Goal: Task Accomplishment & Management: Manage account settings

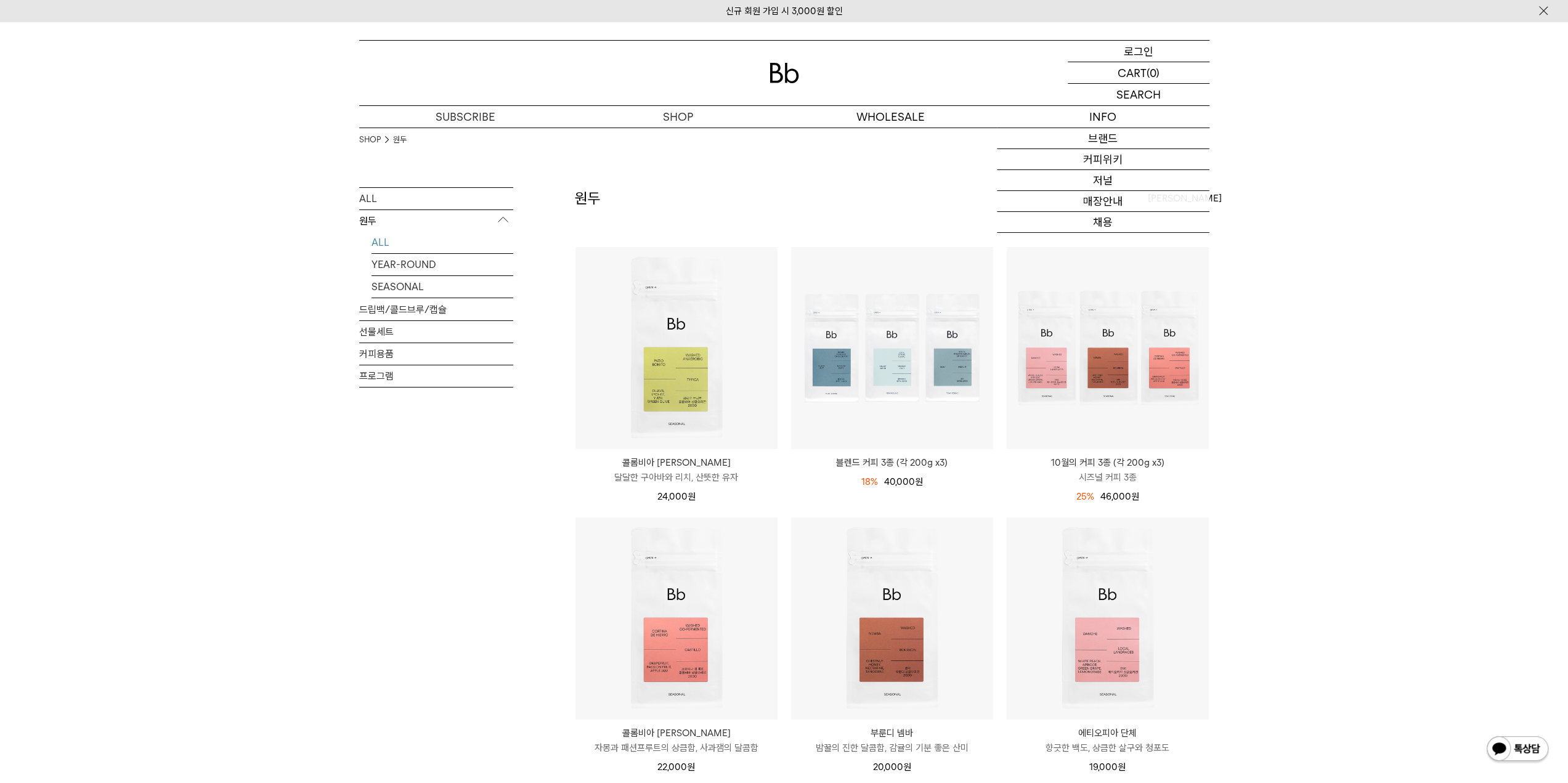
click at [1142, 51] on p "로그인" at bounding box center [1138, 51] width 30 height 21
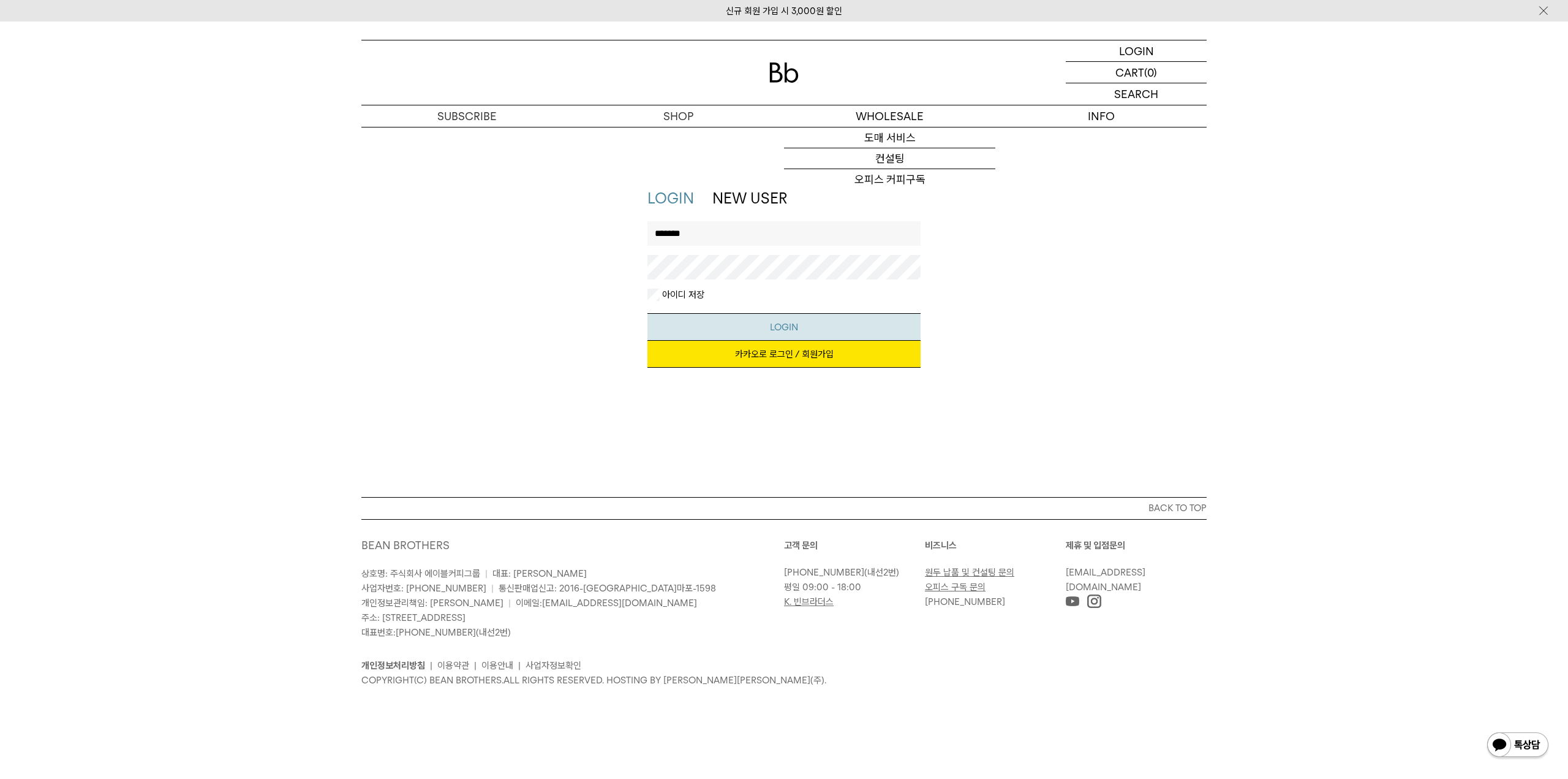
click at [723, 325] on button "LOGIN" at bounding box center [784, 327] width 273 height 28
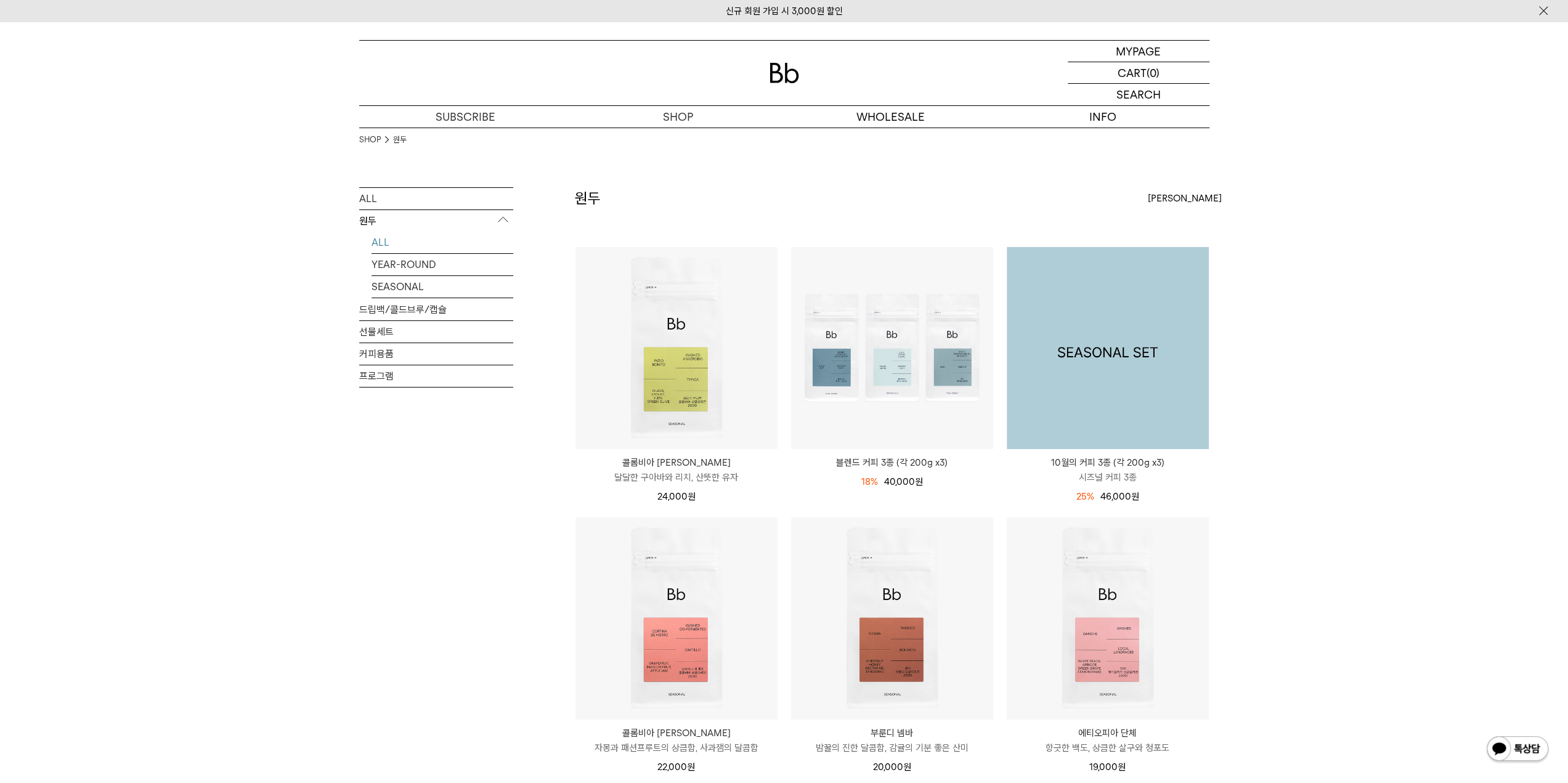
click at [1111, 374] on img at bounding box center [1107, 348] width 202 height 202
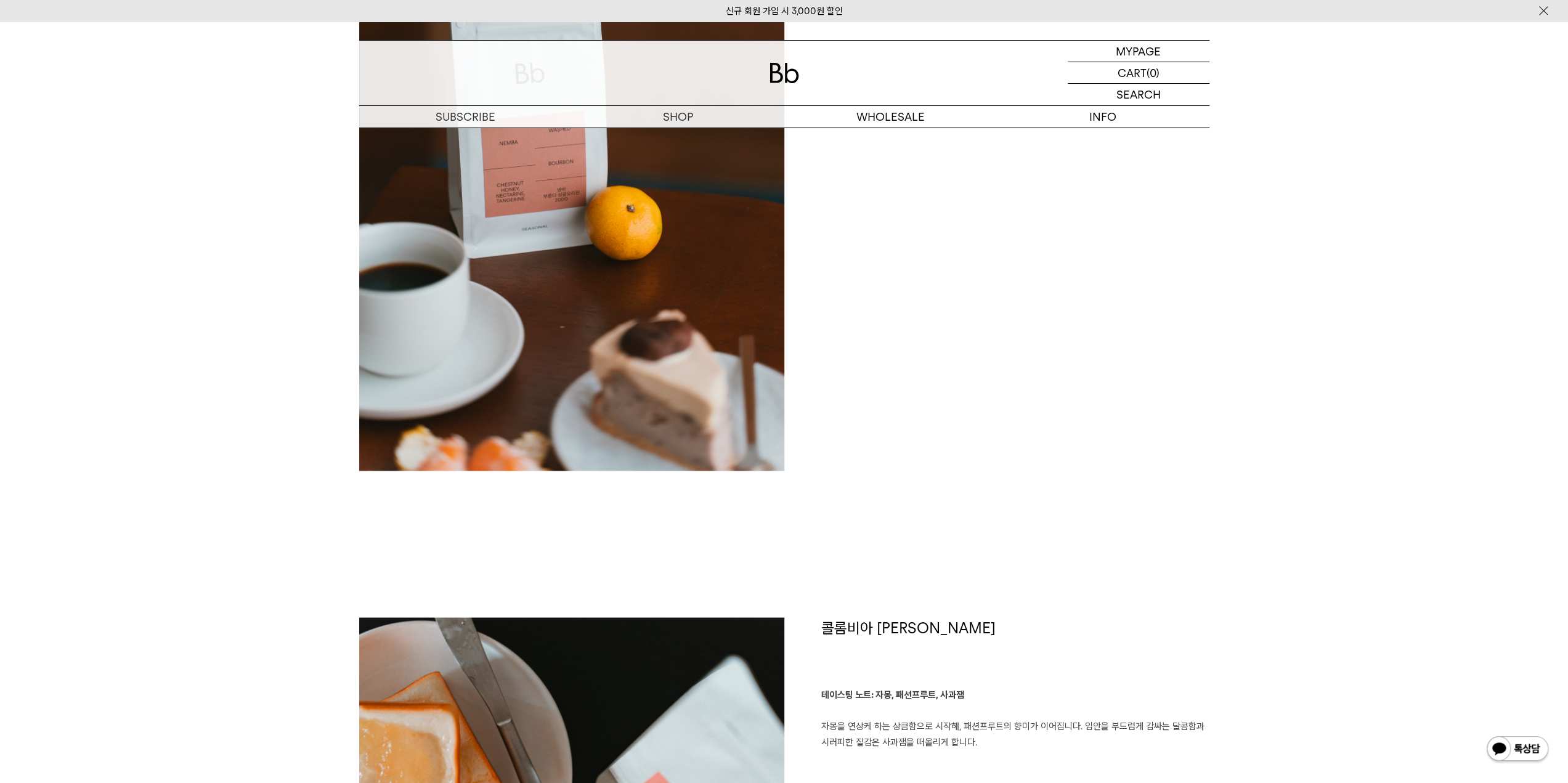
scroll to position [2341, 0]
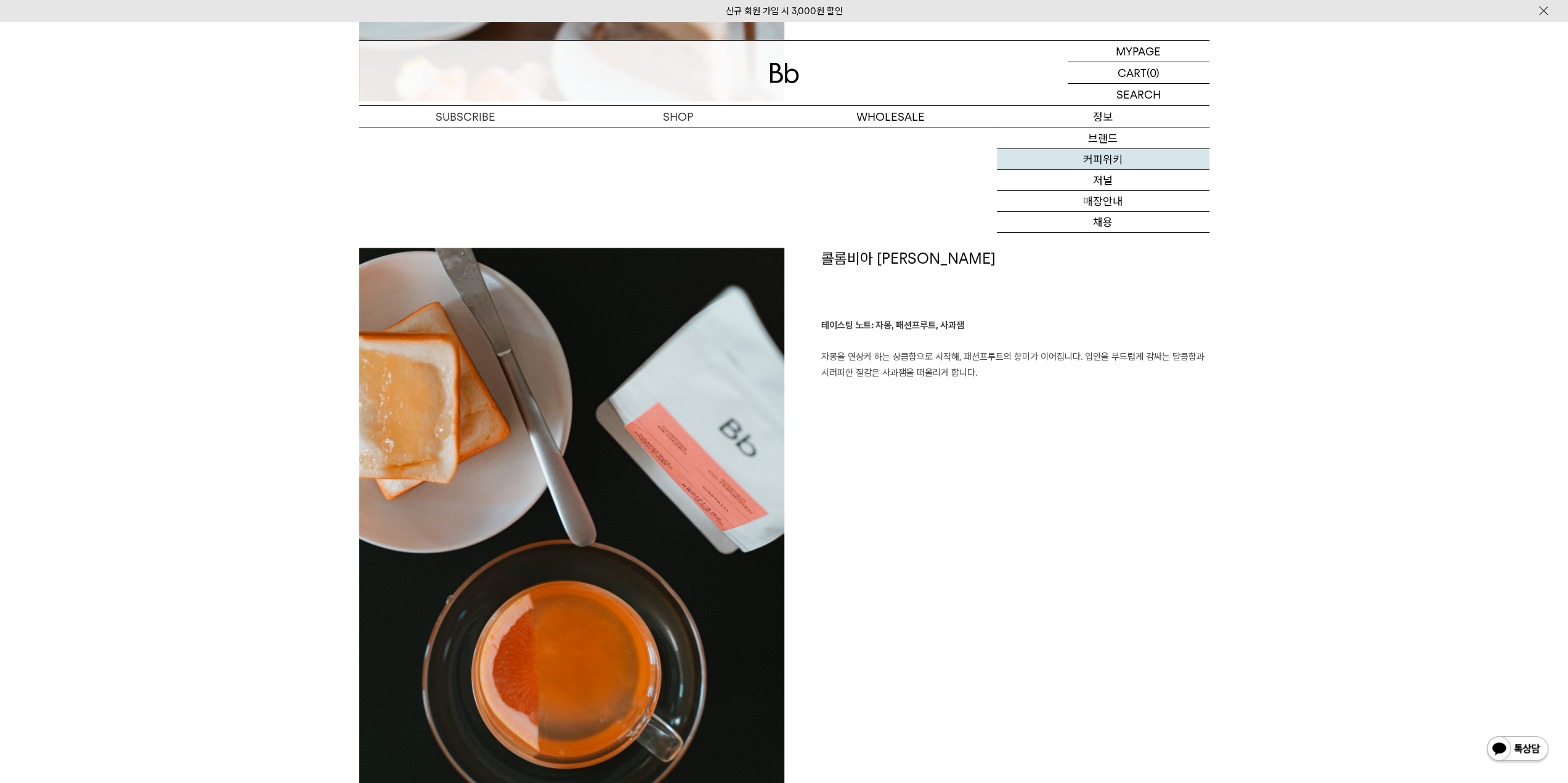
click at [1129, 154] on link "커피위키" at bounding box center [1103, 159] width 213 height 21
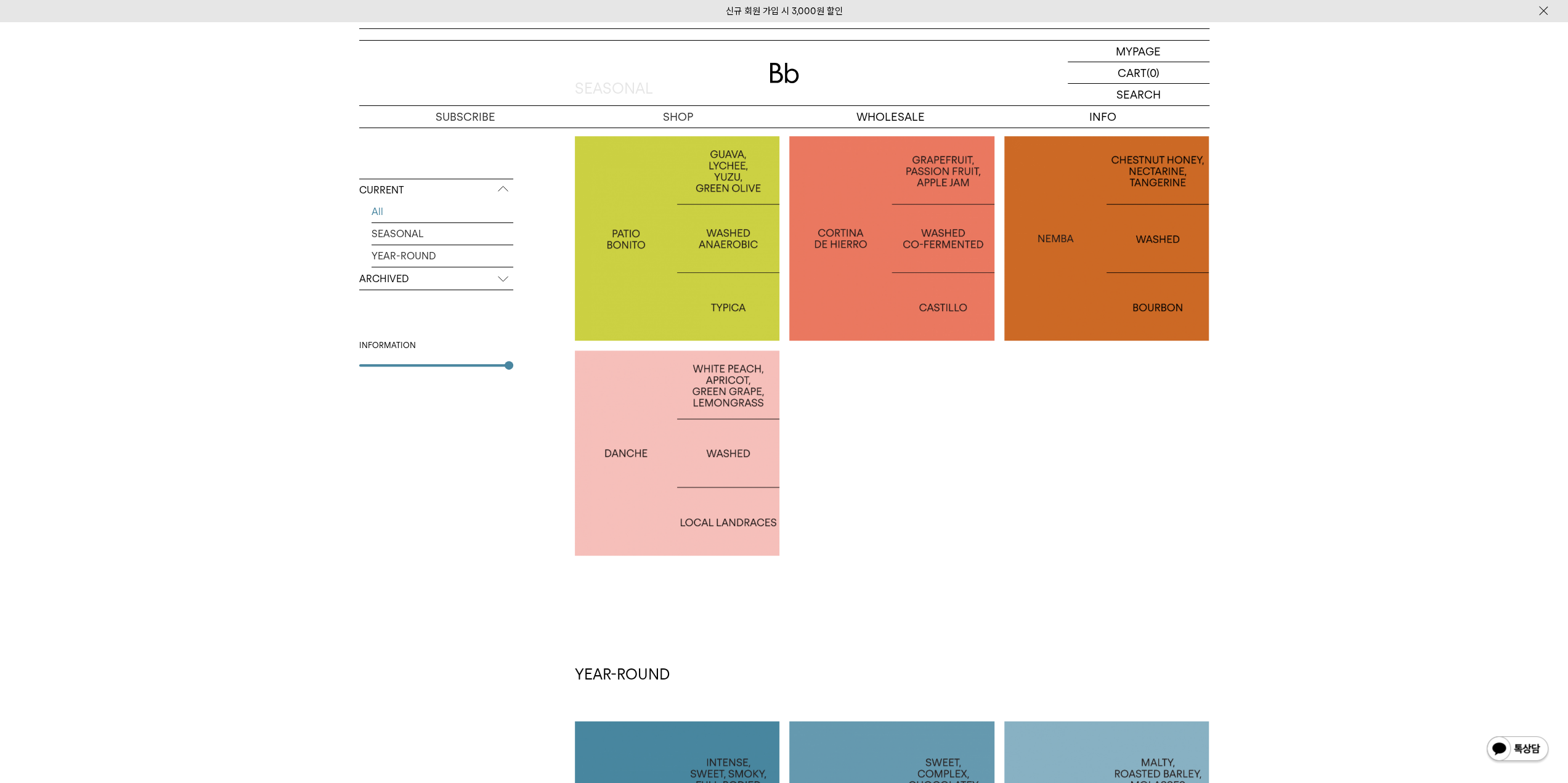
scroll to position [62, 0]
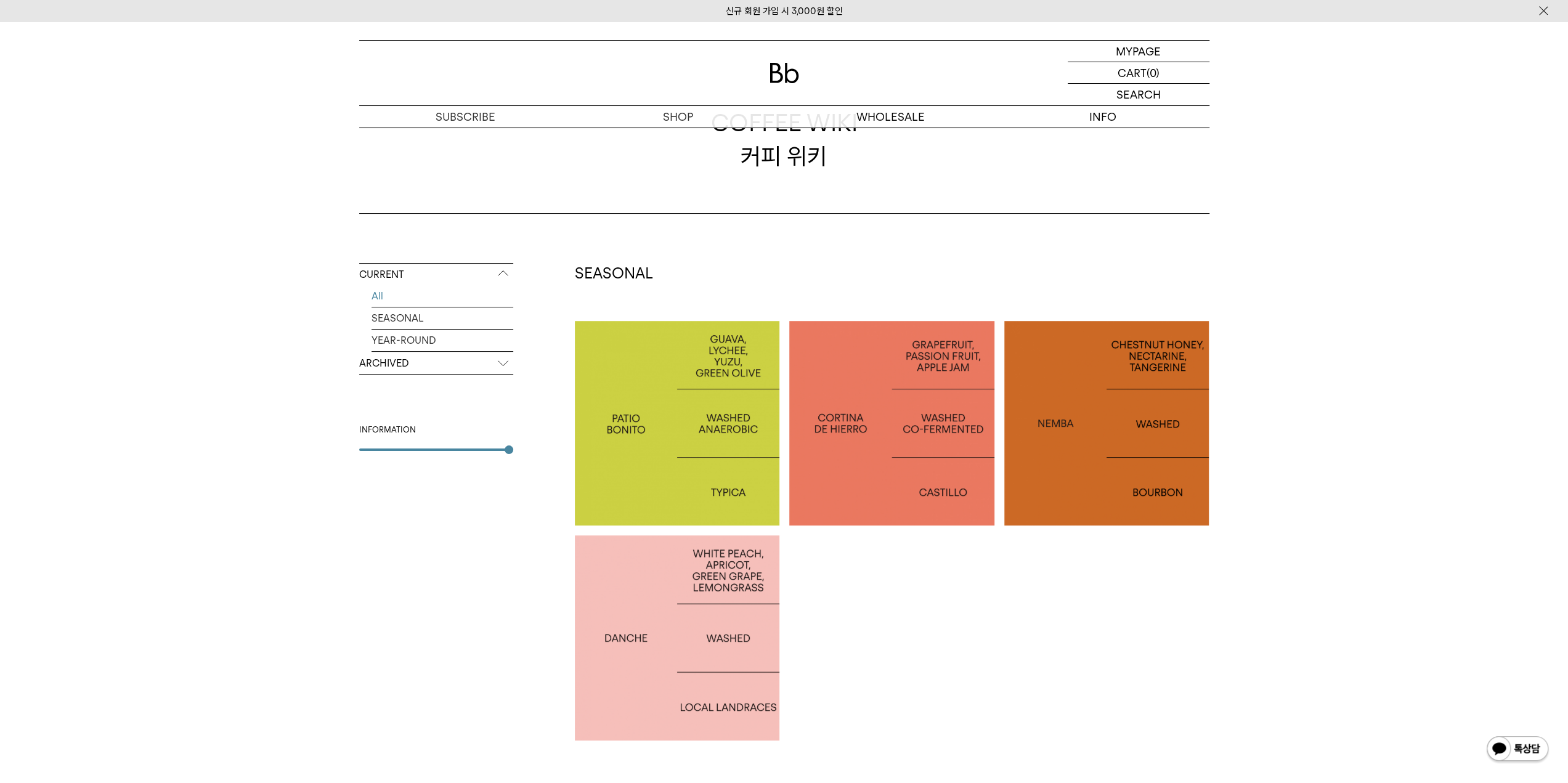
click at [882, 405] on p "COLOMBIA CORTINA DE HIERRO" at bounding box center [891, 423] width 205 height 35
click at [1081, 407] on div at bounding box center [1106, 423] width 205 height 205
click at [611, 649] on div at bounding box center [677, 637] width 205 height 205
click at [1113, 433] on div at bounding box center [1106, 423] width 205 height 205
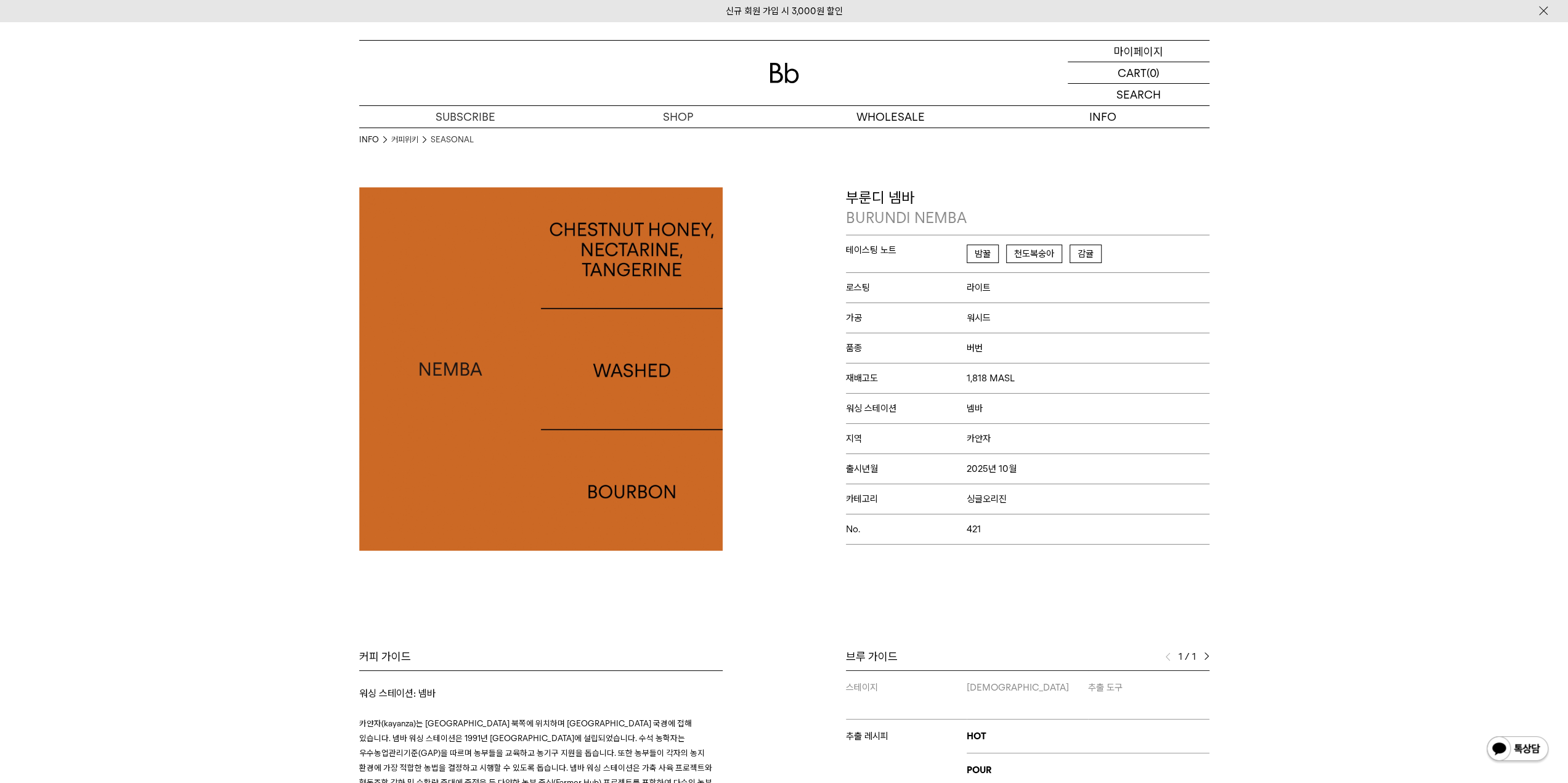
click at [1154, 51] on p "마이페이지" at bounding box center [1138, 51] width 49 height 21
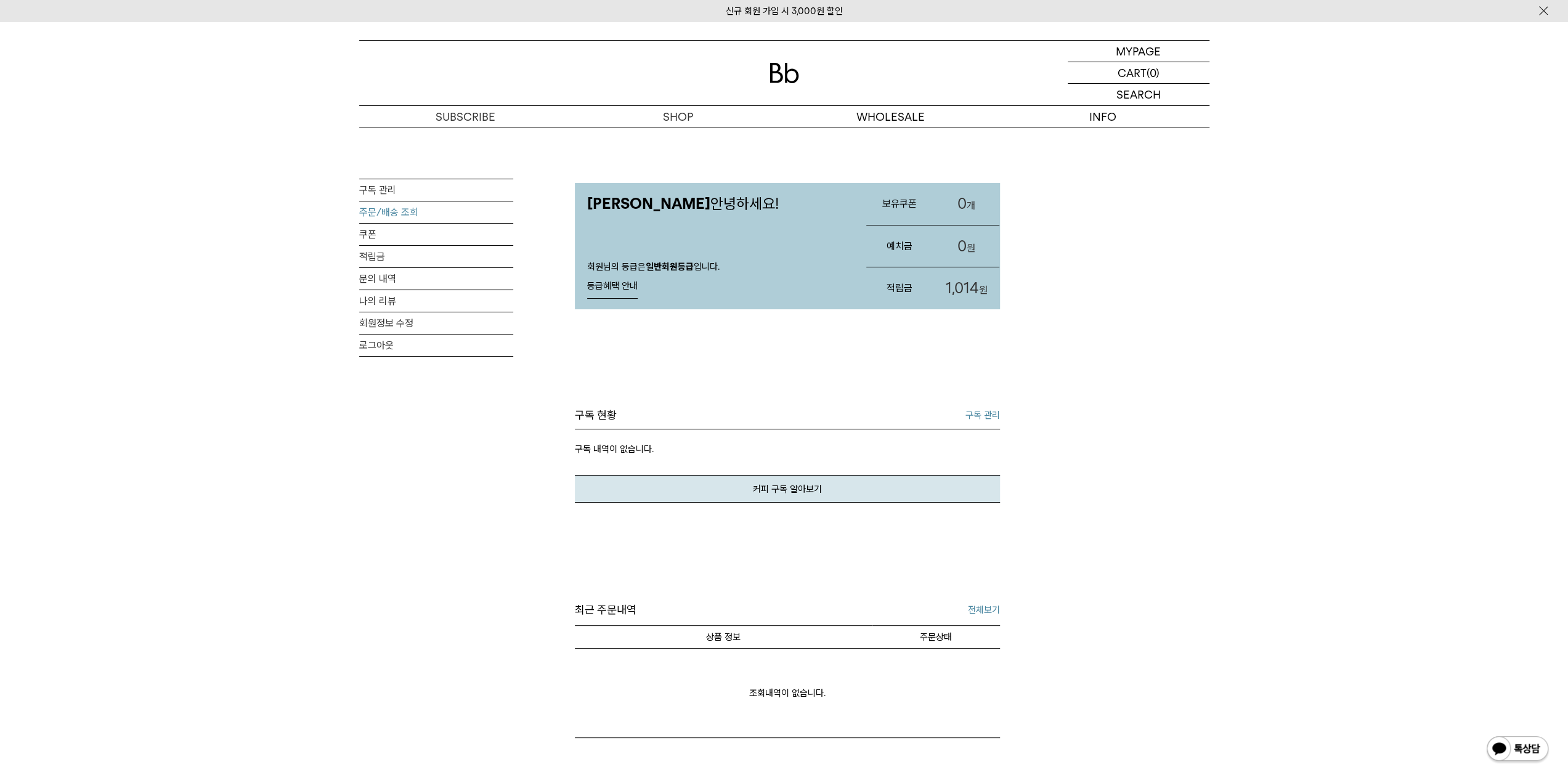
click at [392, 213] on link "주문/배송 조회" at bounding box center [436, 213] width 154 height 22
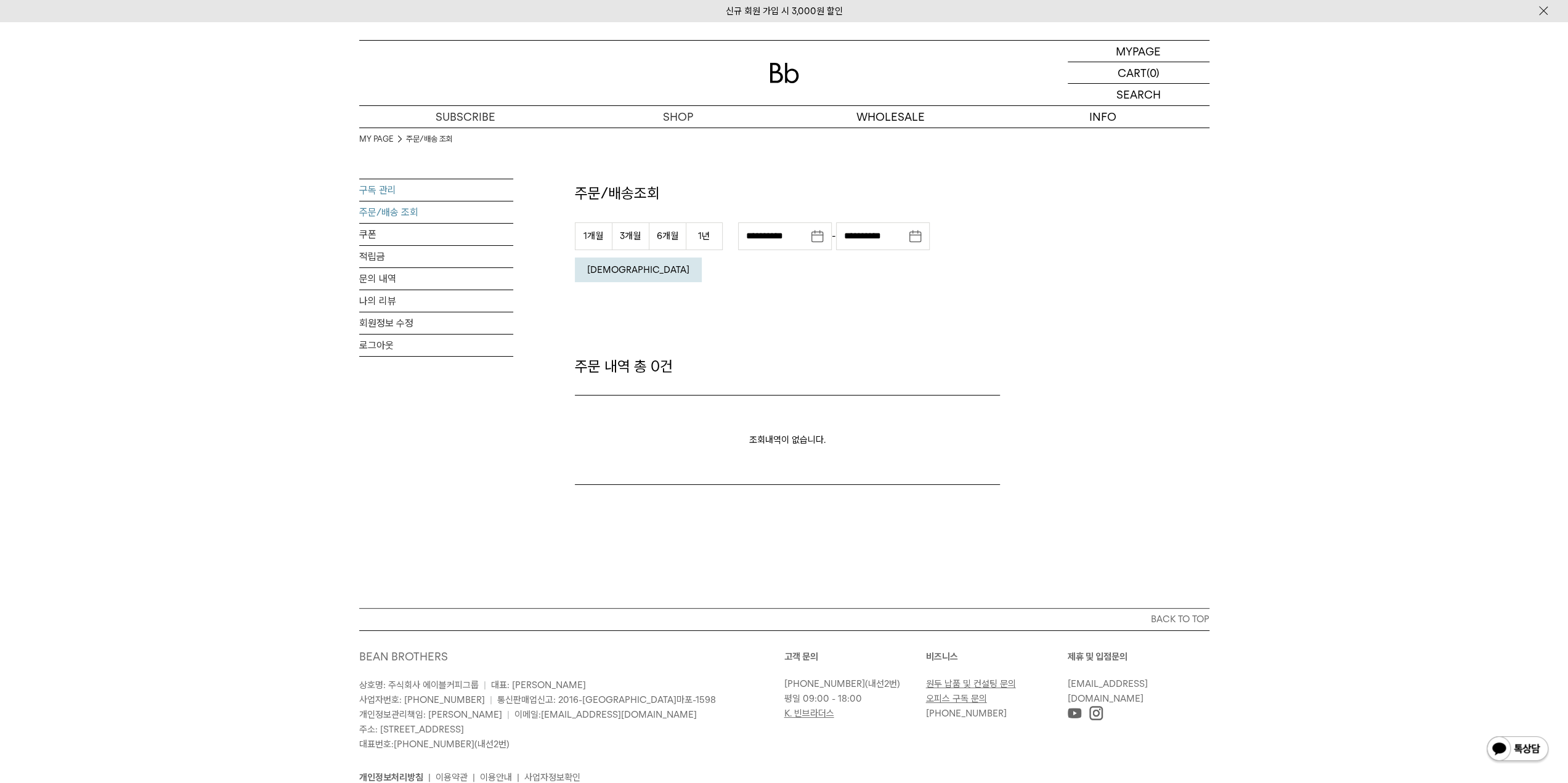
click at [387, 179] on link "구독 관리" at bounding box center [436, 190] width 154 height 22
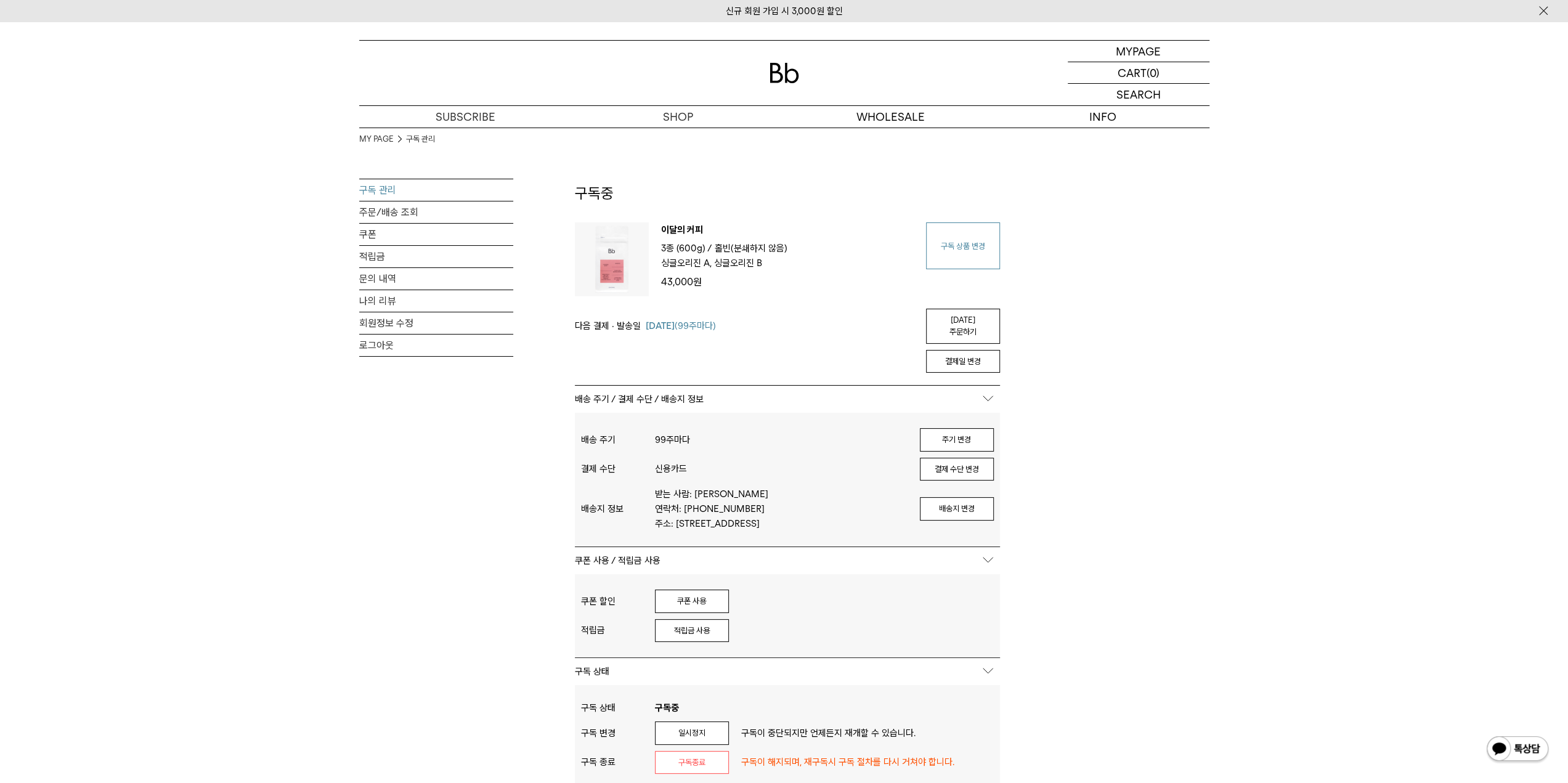
type input "*******"
click at [965, 252] on link "구독 상품 변경" at bounding box center [963, 246] width 74 height 46
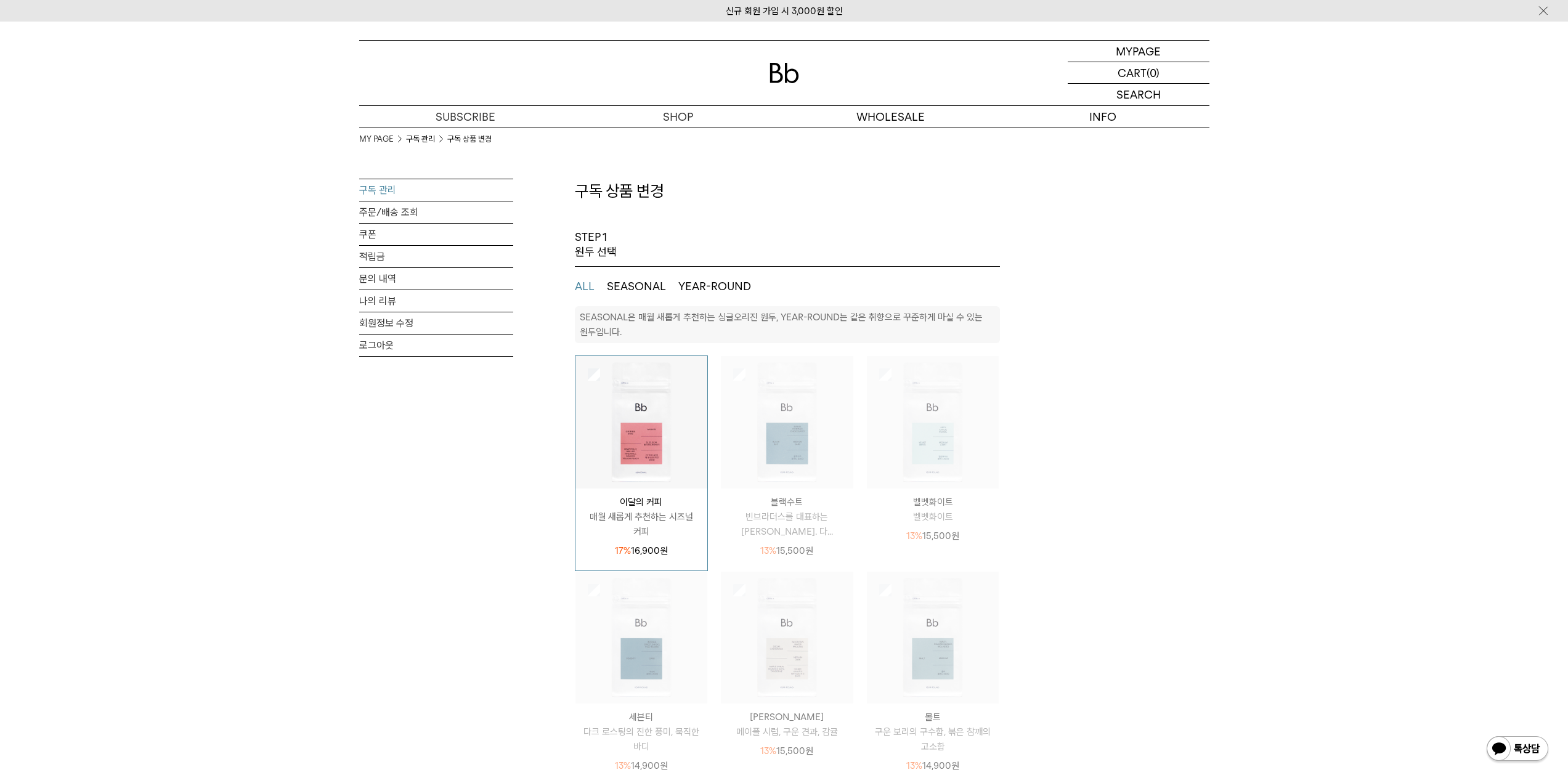
select select "**"
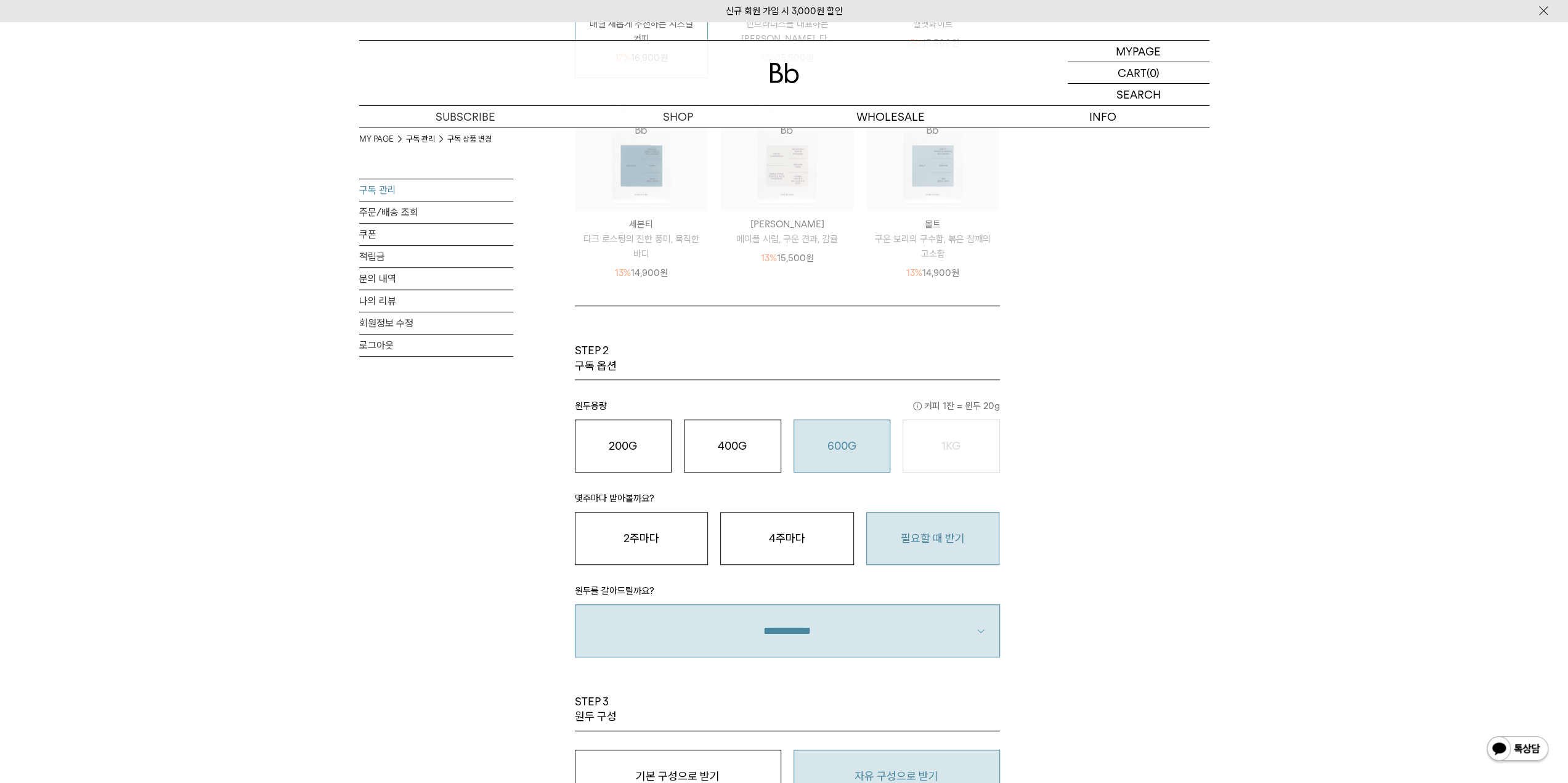
scroll to position [801, 0]
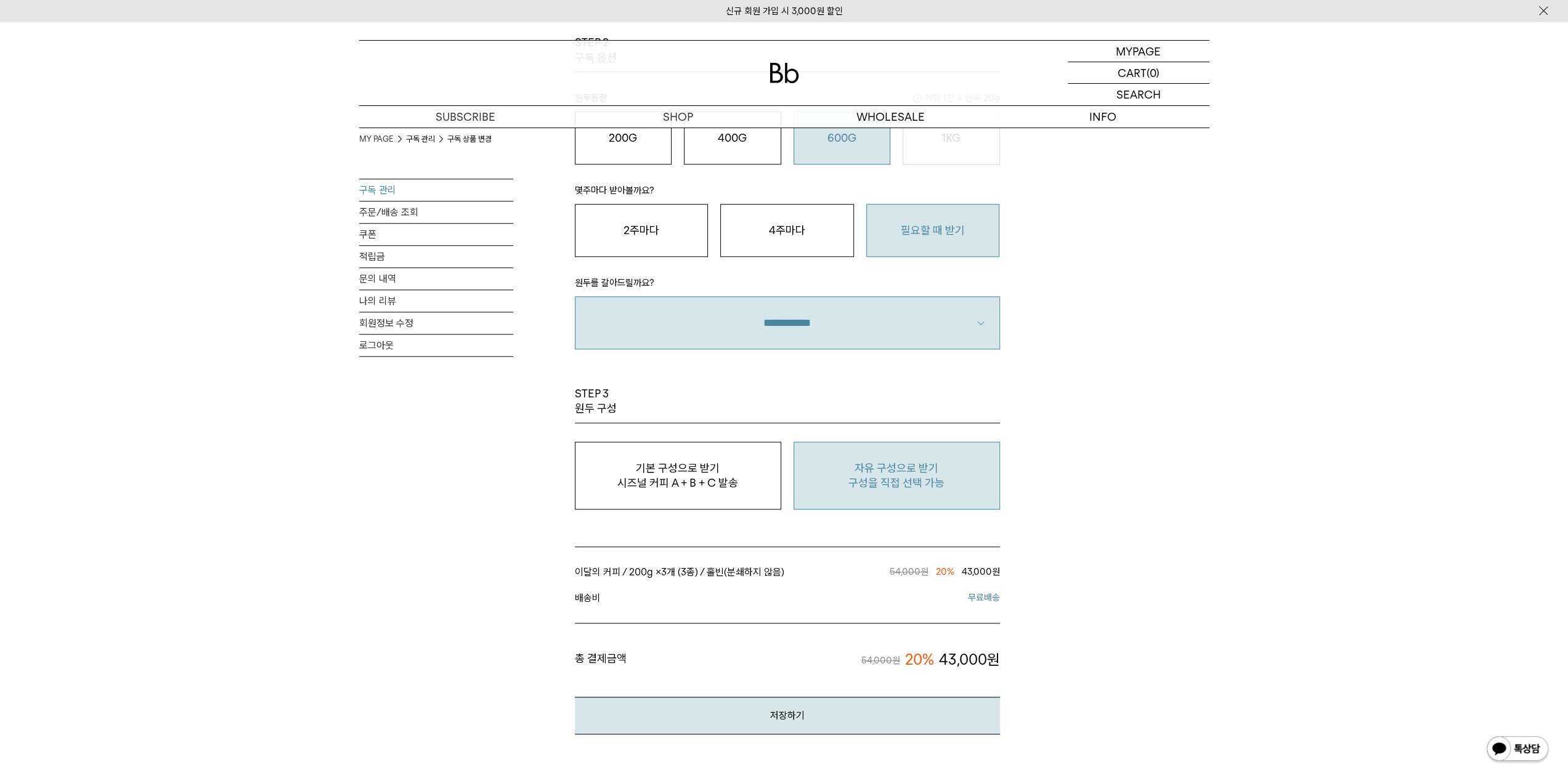
click at [864, 467] on p "자유 구성으로 받기" at bounding box center [896, 468] width 193 height 15
type input "*"
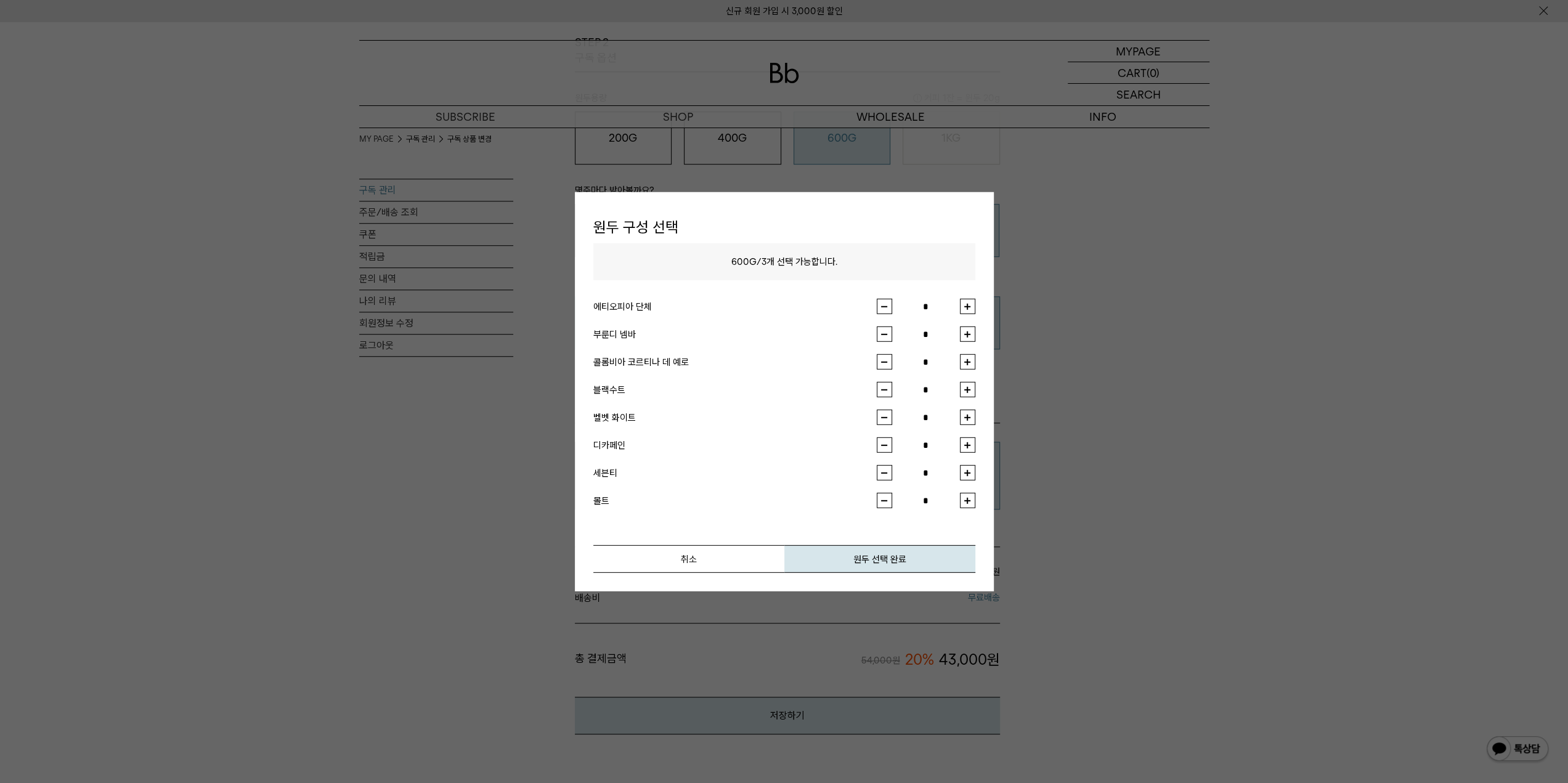
click at [972, 305] on button "button" at bounding box center [967, 306] width 15 height 15
type input "*"
click at [971, 337] on button "button" at bounding box center [967, 334] width 15 height 15
type input "*"
click at [970, 370] on li "콜롬비아 코르티나 데 예로 *" at bounding box center [784, 368] width 382 height 28
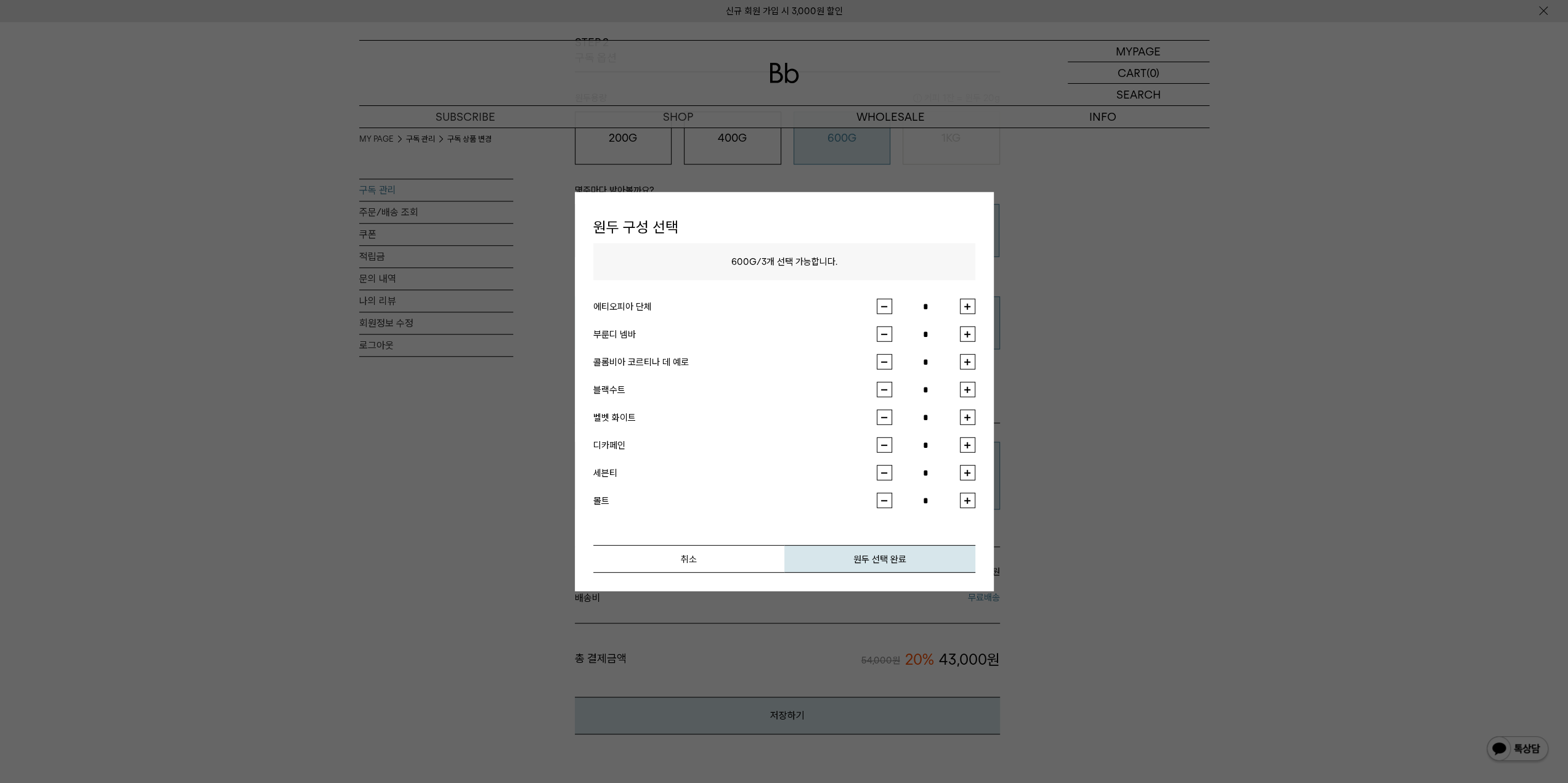
click at [967, 364] on button "button" at bounding box center [967, 362] width 15 height 15
type input "*"
click at [897, 558] on button "원두 선택 완료" at bounding box center [879, 559] width 191 height 28
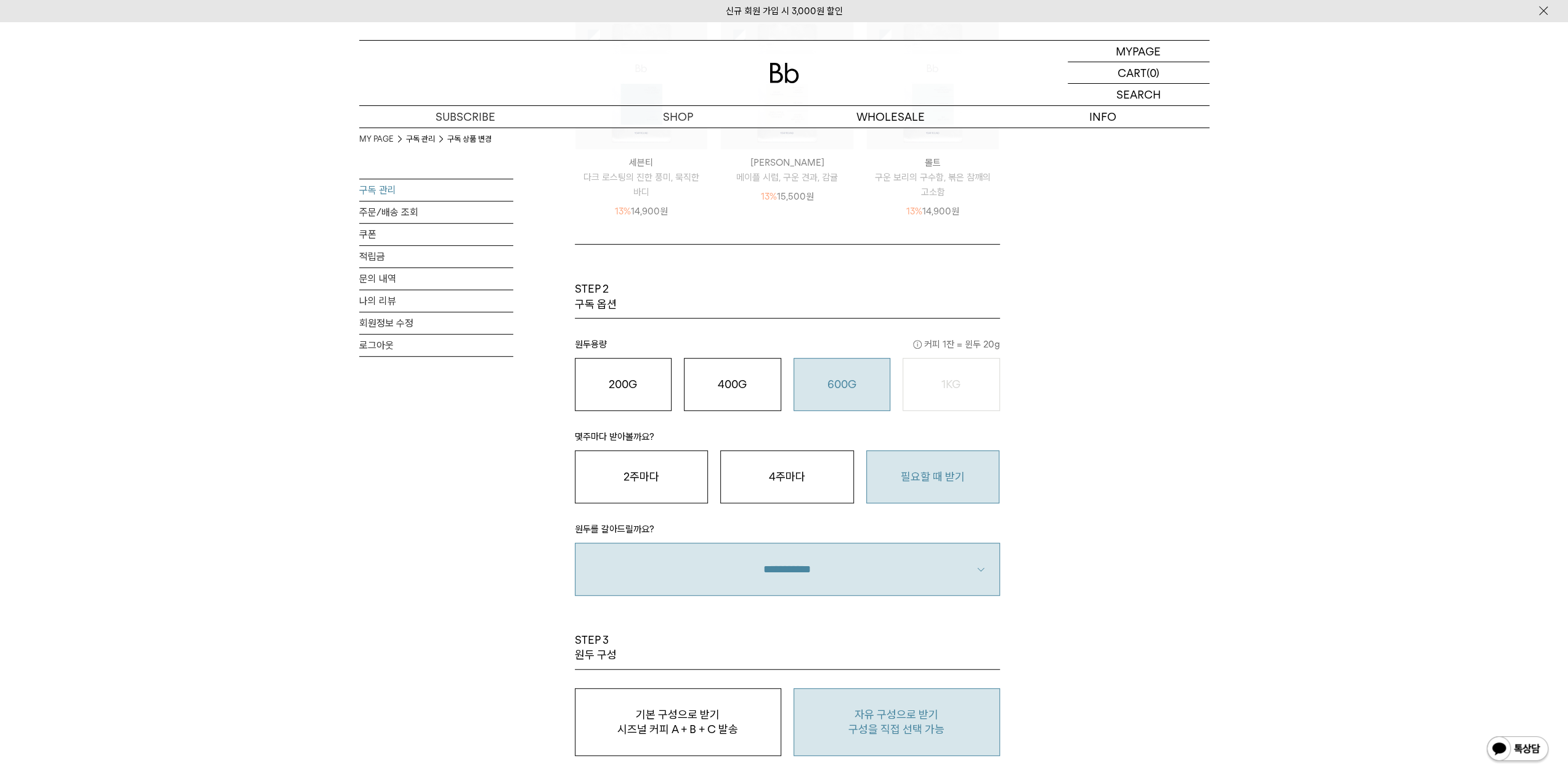
scroll to position [924, 0]
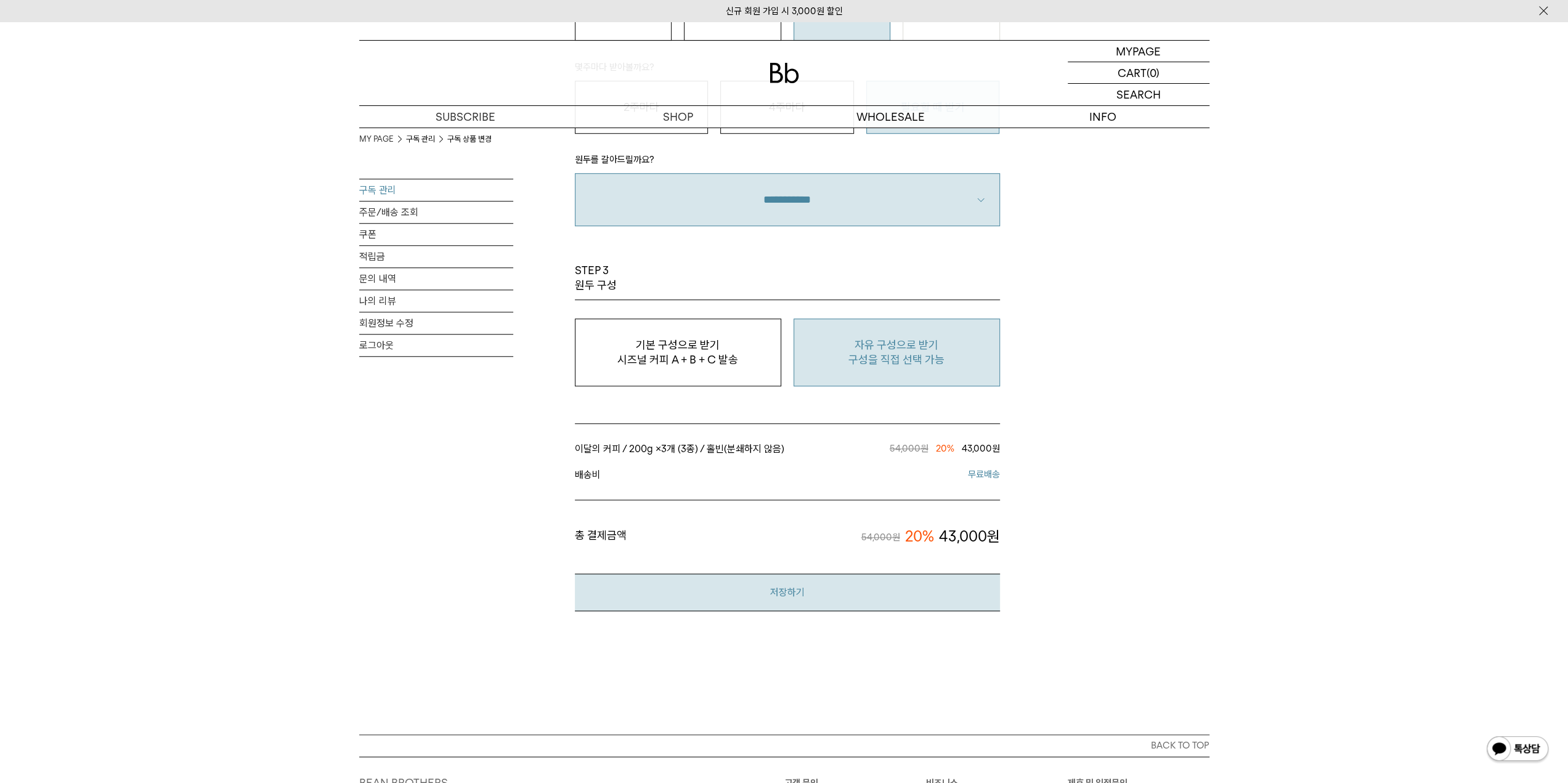
click at [824, 580] on button "저장하기" at bounding box center [787, 592] width 425 height 38
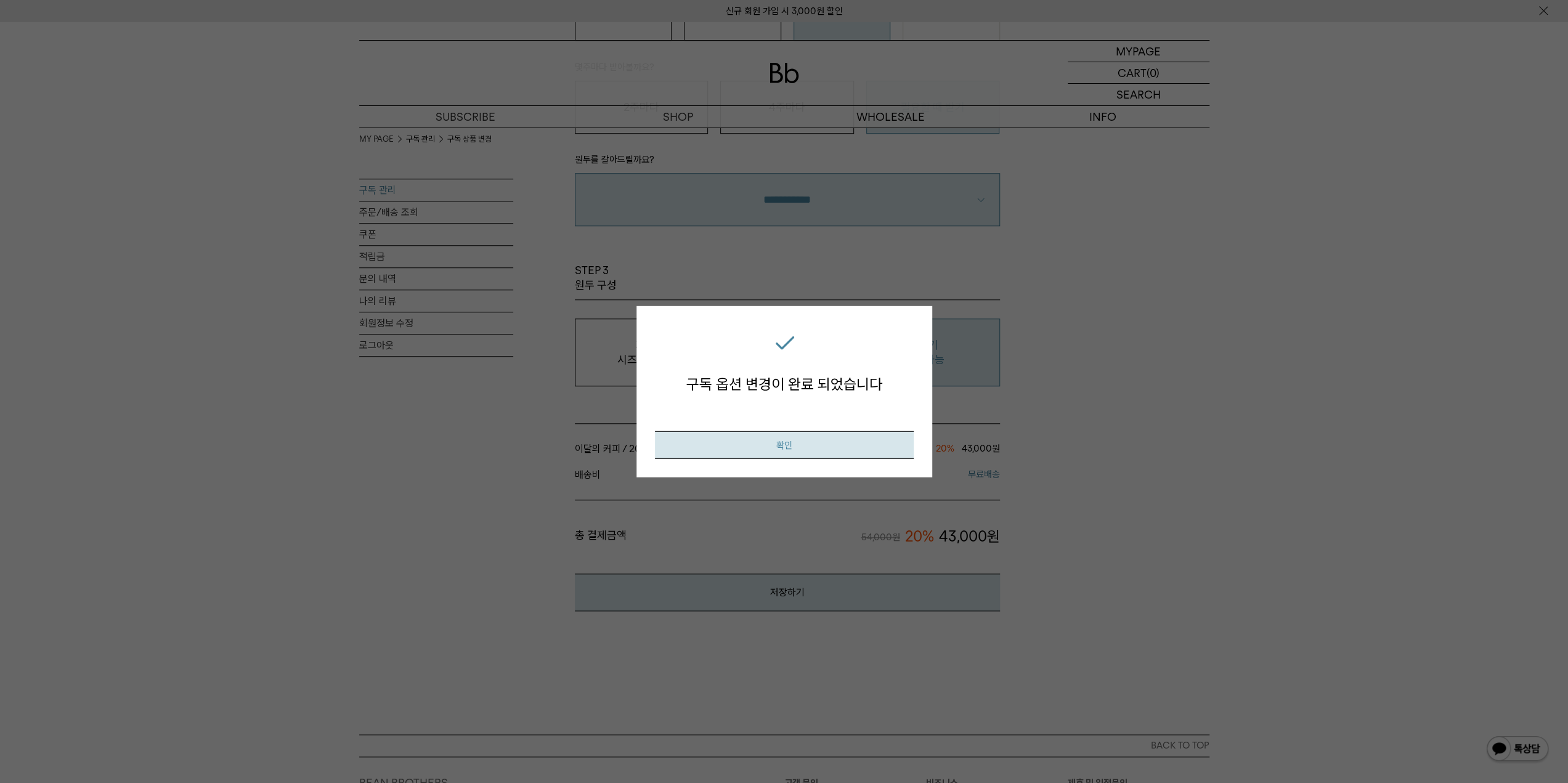
click at [803, 440] on button "확인" at bounding box center [784, 445] width 259 height 28
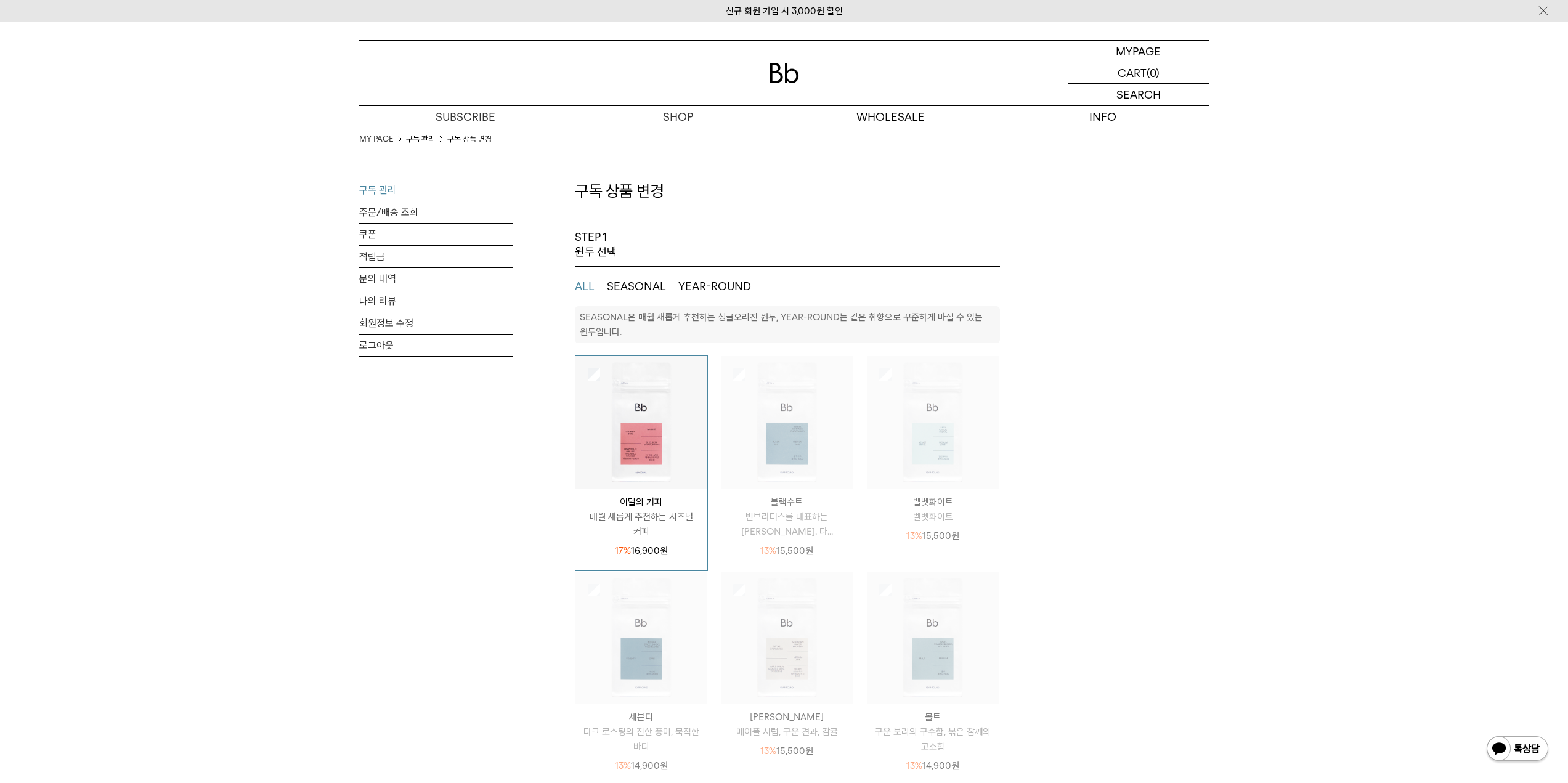
select select "**"
click at [1154, 50] on p "마이페이지" at bounding box center [1138, 51] width 49 height 21
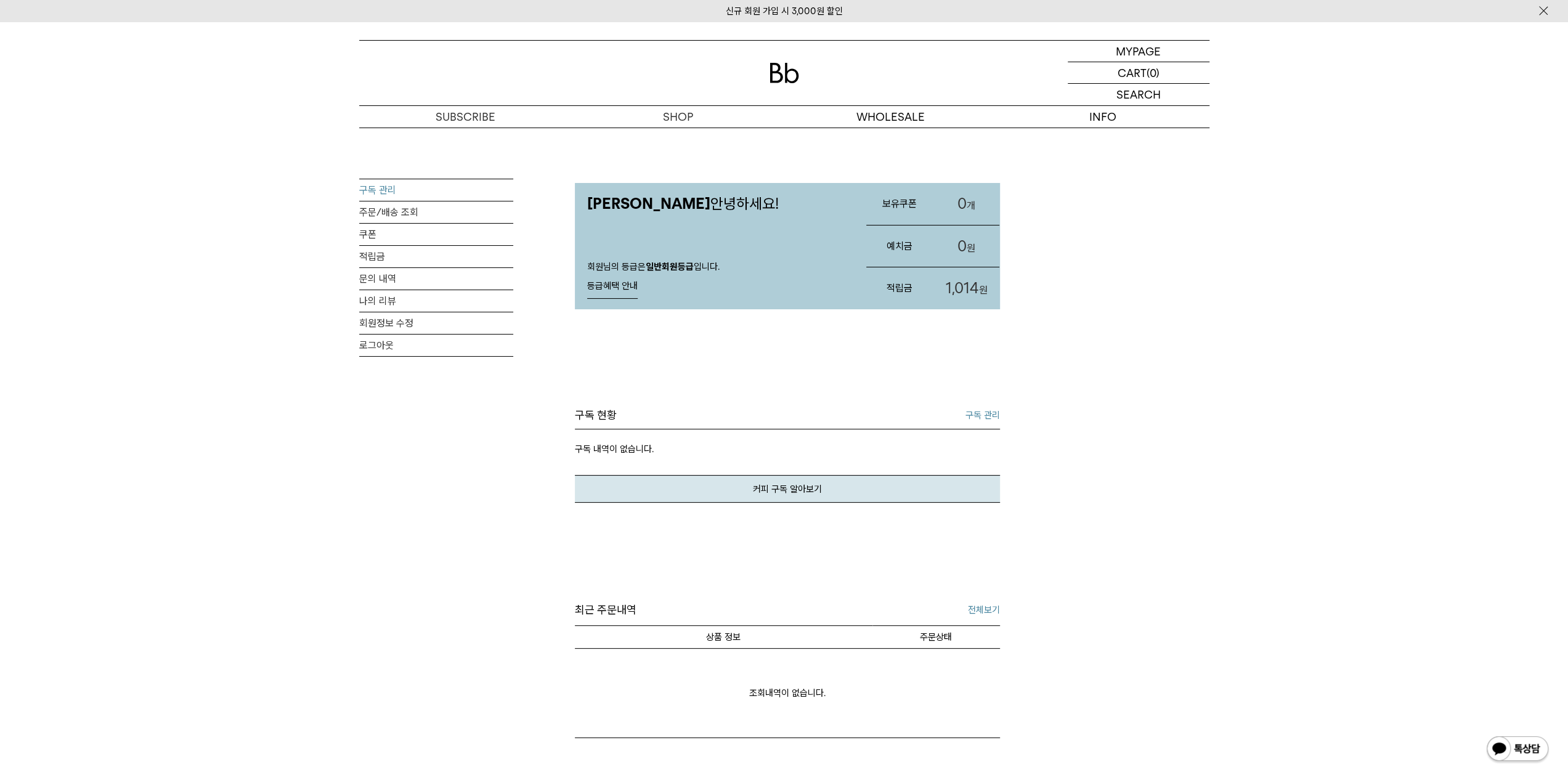
click at [392, 186] on link "구독 관리" at bounding box center [436, 190] width 154 height 22
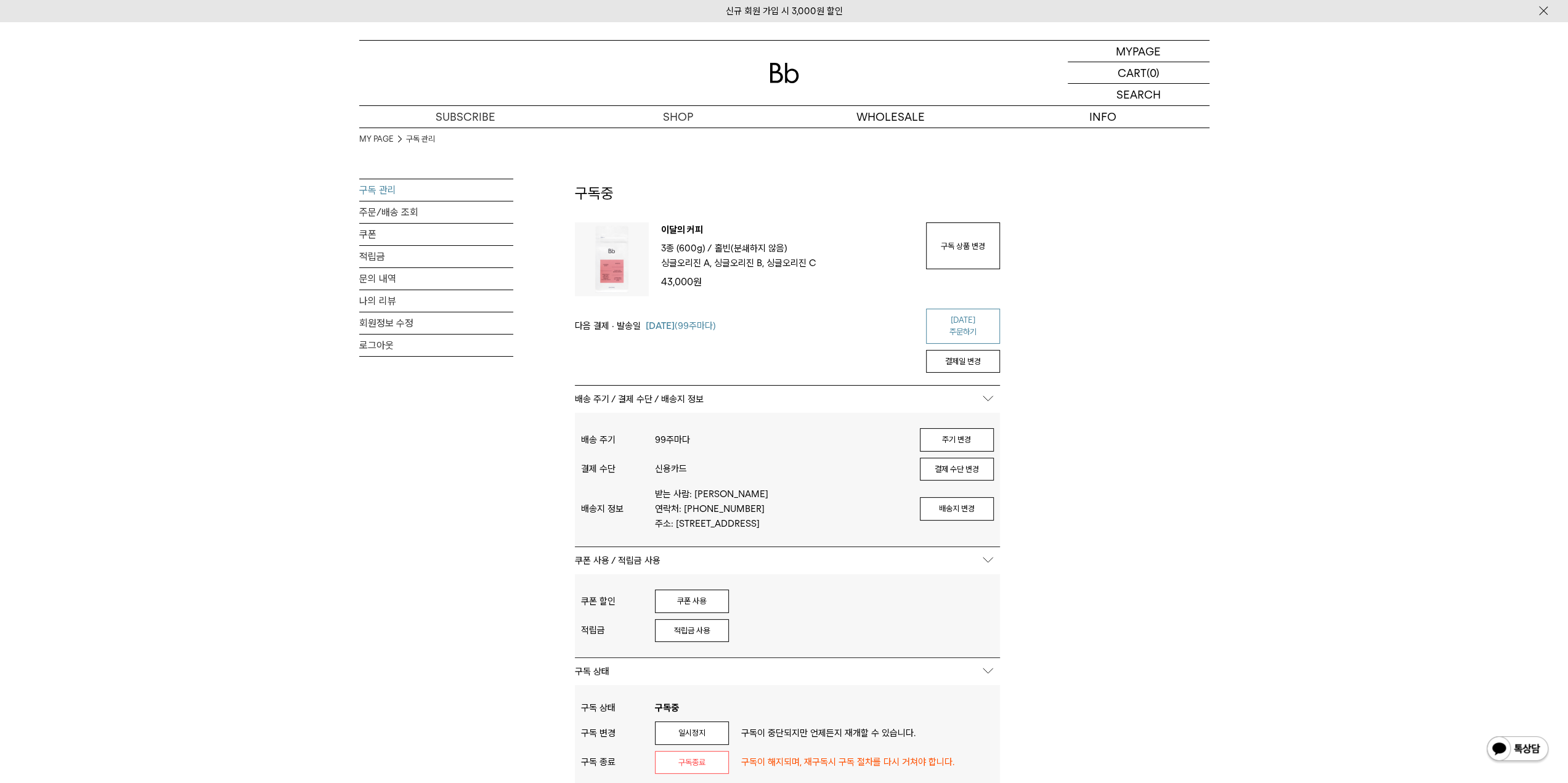
type input "*******"
click at [954, 325] on link "오늘 주문하기" at bounding box center [963, 327] width 74 height 35
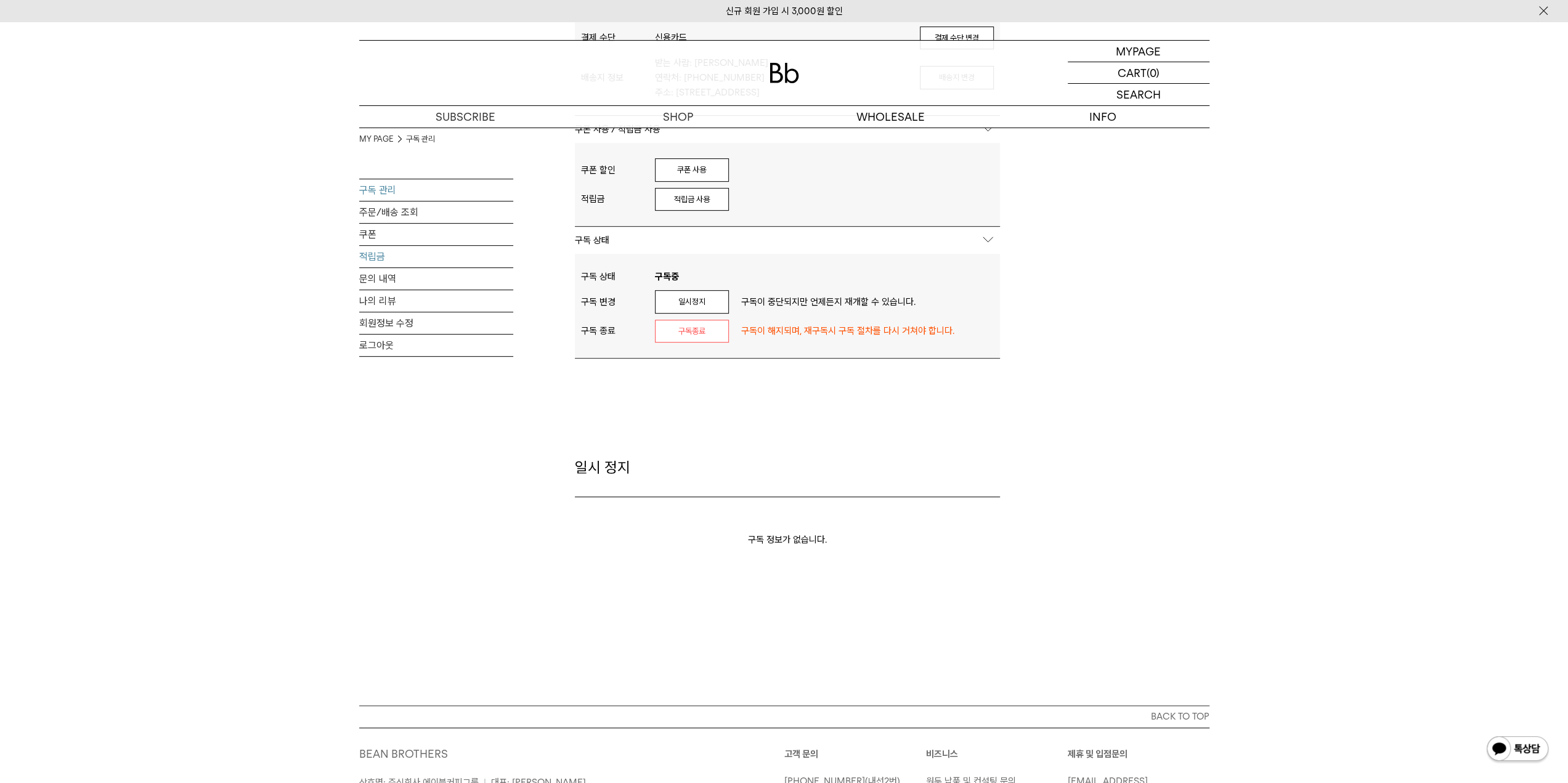
scroll to position [308, 0]
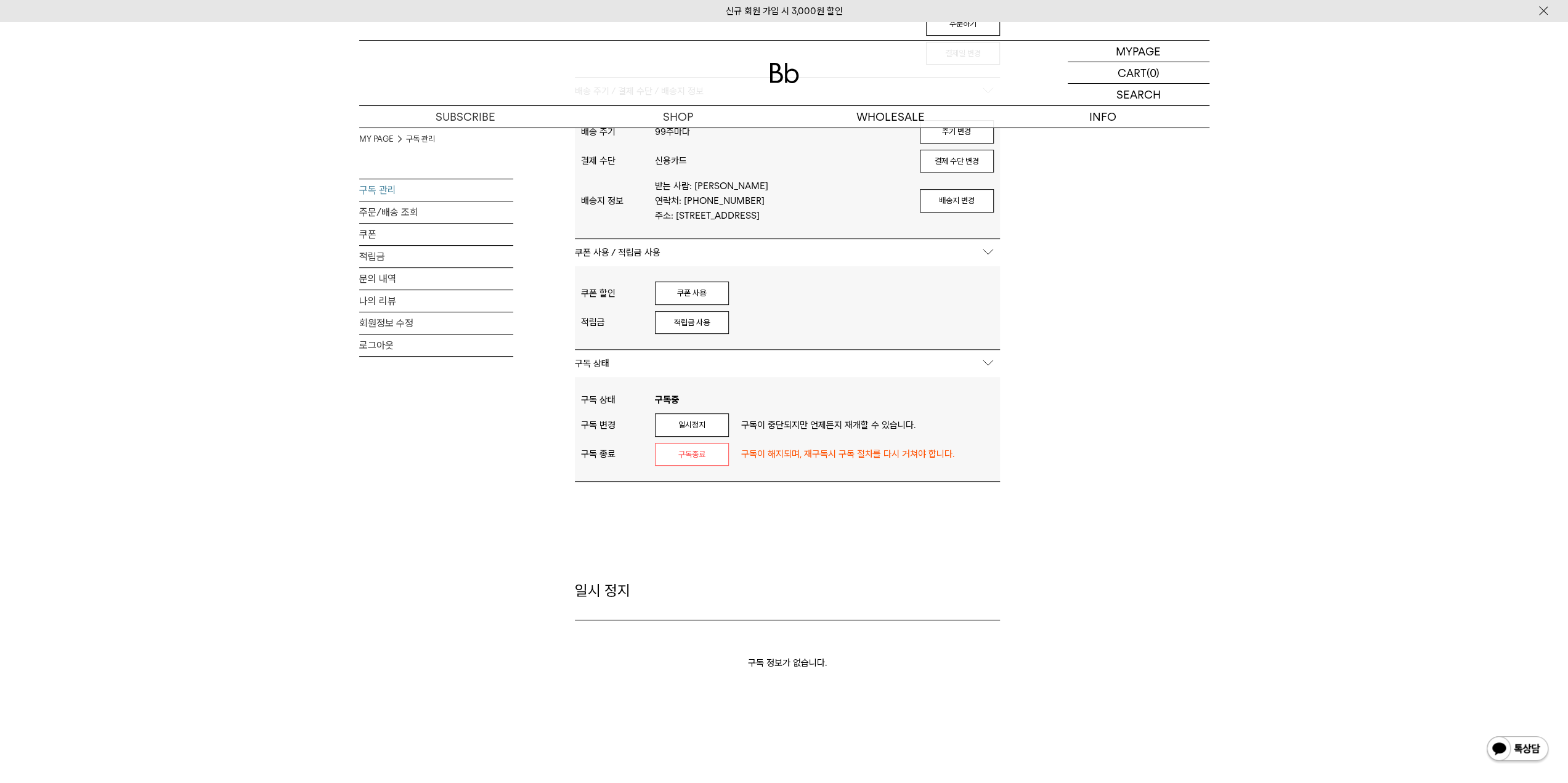
click at [381, 211] on body "신규 회원 가입 시 3,000원 할인 MYPAGE 마이페이지 LOGOUT 로그아웃 CART 장바구니 (0) SEARCH 검색 검색폼 ** 추천…" at bounding box center [784, 389] width 1568 height 1350
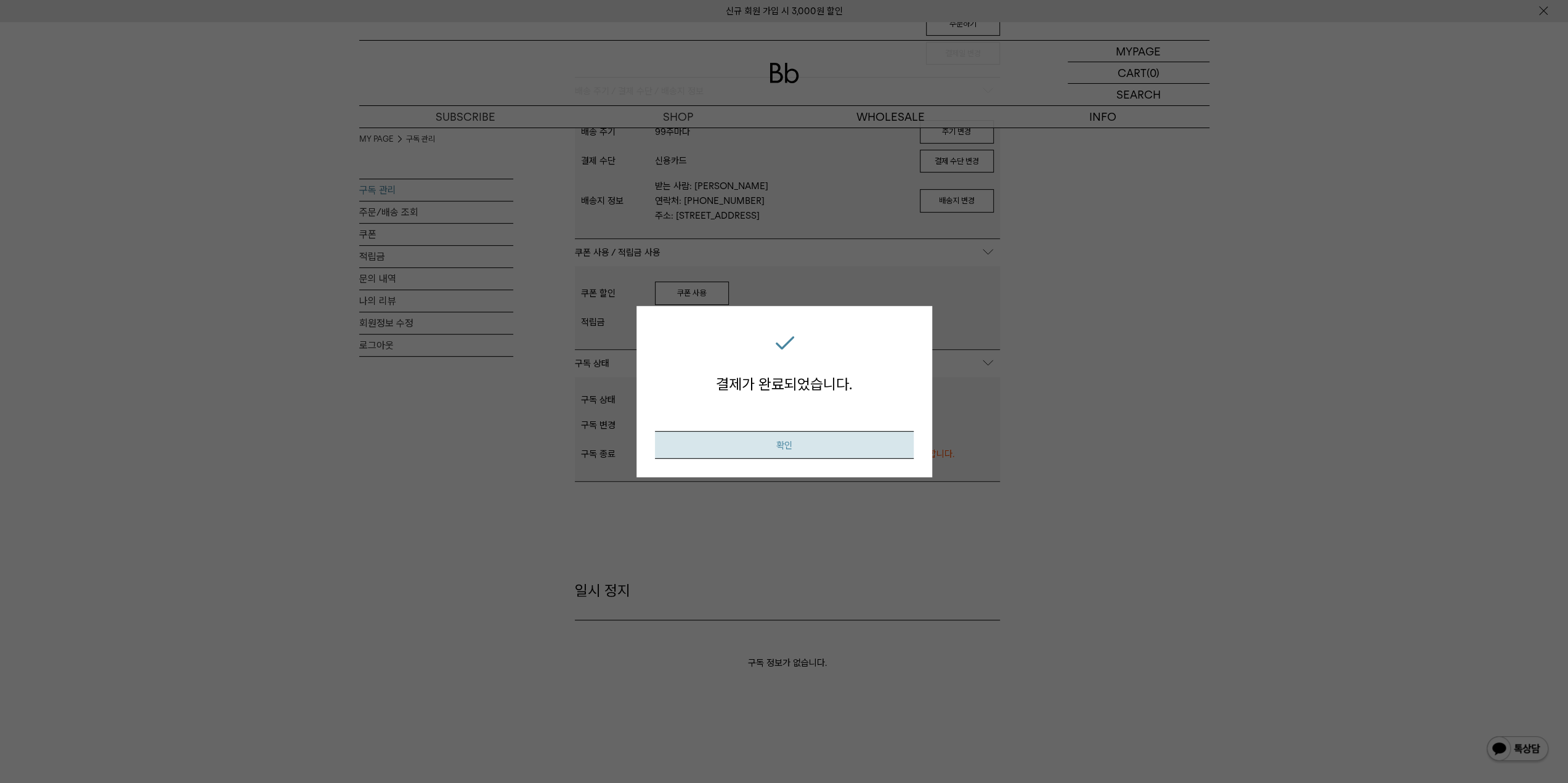
click at [750, 445] on button "확인" at bounding box center [784, 445] width 259 height 28
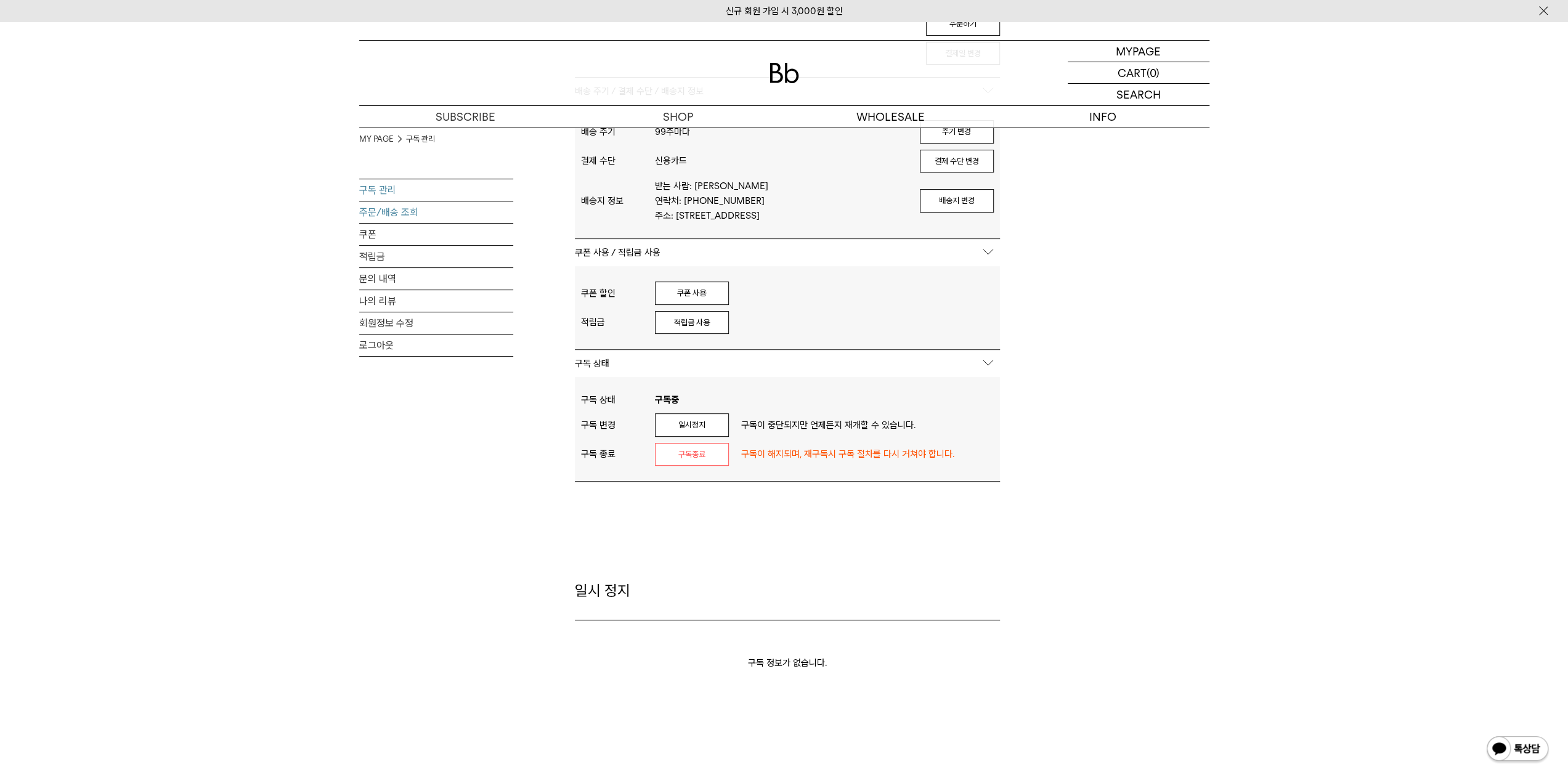
type input "*******"
click at [368, 206] on link "주문/배송 조회" at bounding box center [436, 213] width 154 height 22
